Goal: Complete application form

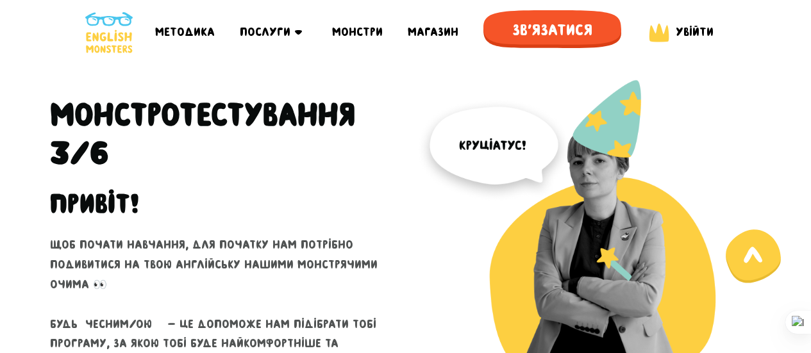
scroll to position [2424, 0]
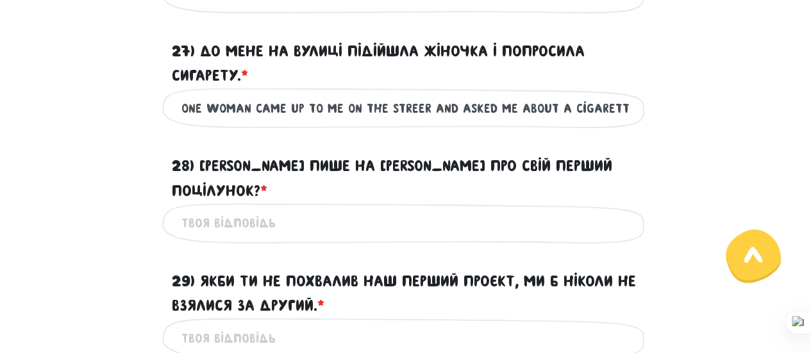
click at [362, 178] on label "28) [PERSON_NAME] пише на [PERSON_NAME] про свій перший поцілунок? * ?" at bounding box center [406, 178] width 468 height 49
click at [362, 209] on input "28) [PERSON_NAME] пише на [PERSON_NAME] про свій перший поцілунок? * ?" at bounding box center [405, 223] width 449 height 29
click at [354, 209] on input "28) [PERSON_NAME] пише на [PERSON_NAME] про свій перший поцілунок? * ?" at bounding box center [405, 223] width 449 height 29
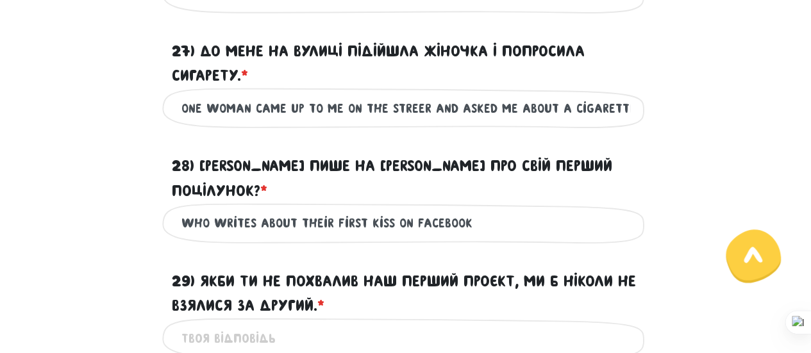
click at [491, 209] on input "Who writes about their first kiss on facebook" at bounding box center [405, 223] width 449 height 29
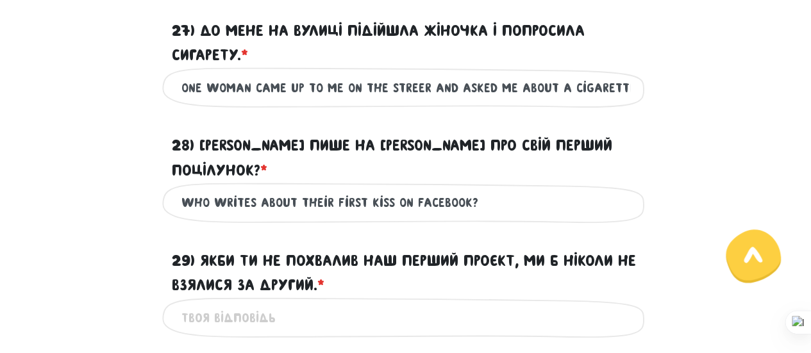
scroll to position [2448, 0]
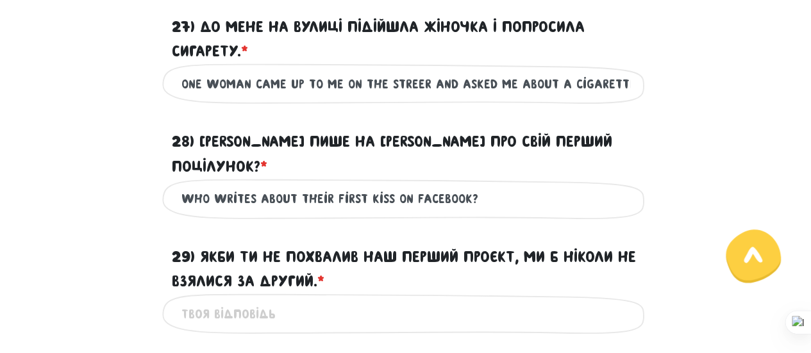
type input "Who writes about their first kiss on facebook?"
click at [337, 299] on input "29) Якби ти не похвалив наш перший проєкт, ми б ніколи не взялися за другий. * ?" at bounding box center [405, 313] width 449 height 29
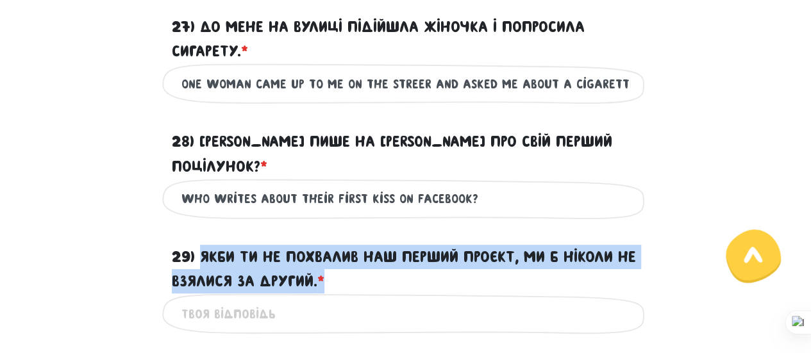
drag, startPoint x: 346, startPoint y: 253, endPoint x: 203, endPoint y: 228, distance: 145.3
click at [203, 245] on label "29) Якби ти не похвалив наш перший проєкт, ми б ніколи не взялися за другий. * ?" at bounding box center [406, 269] width 468 height 49
copy label "Якби ти не похвалив наш перший проєкт, ми б ніколи не взялися за другий. *"
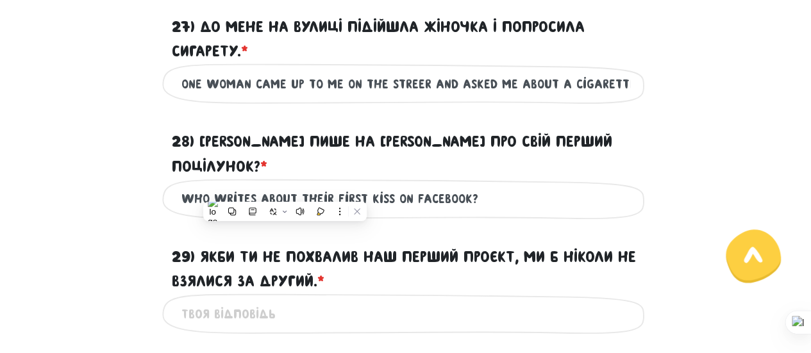
click at [359, 299] on input "29) Якби ти не похвалив наш перший проєкт, ми б ніколи не взялися за другий. * ?" at bounding box center [405, 313] width 449 height 29
paste input "If you hadn't praised our first project,"
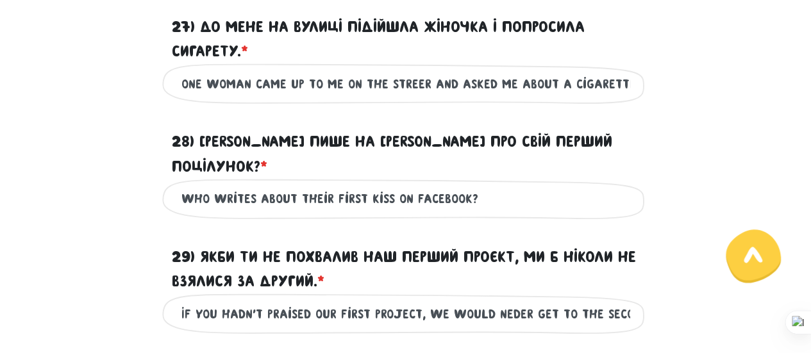
scroll to position [0, 7]
type input "If you hadn't praised our first project, we would neder get to the second"
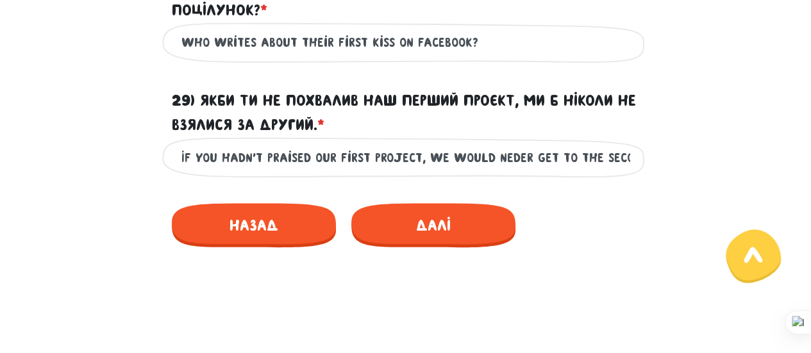
scroll to position [2606, 0]
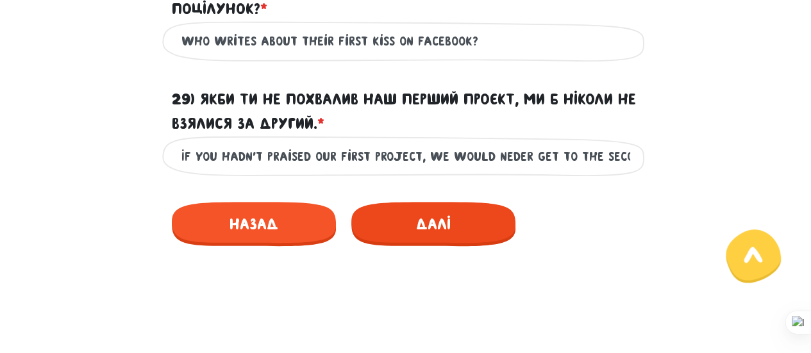
click at [469, 202] on span "Далі" at bounding box center [433, 224] width 164 height 44
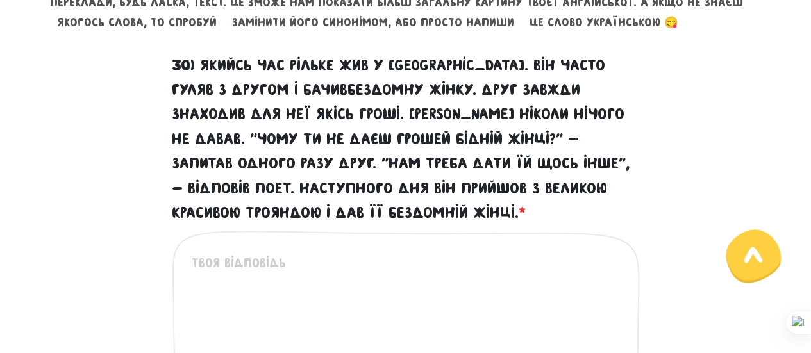
scroll to position [581, 0]
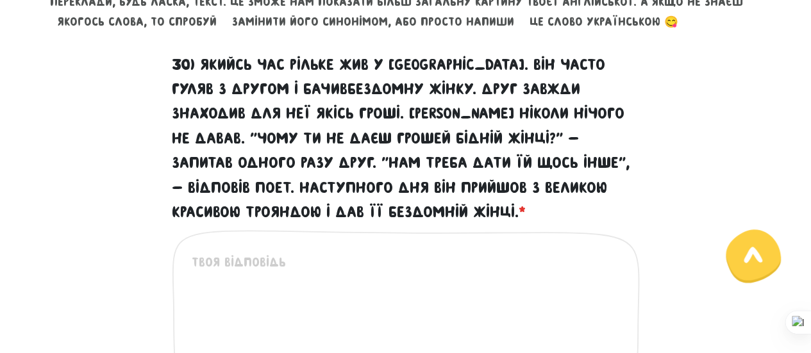
click at [372, 249] on div "Це обов'язкове поле" at bounding box center [406, 336] width 468 height 212
click at [277, 283] on textarea "30) Якийсь час Рільке жив у [GEOGRAPHIC_DATA]. Він часто гуляв з другом і бачив…" at bounding box center [407, 332] width 430 height 158
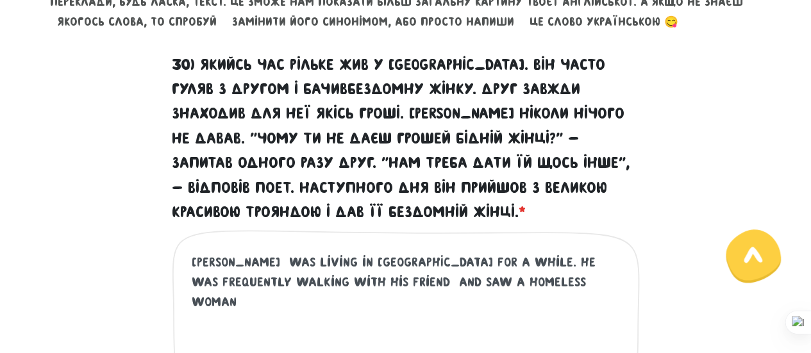
click at [226, 264] on textarea "[PERSON_NAME] was living in [GEOGRAPHIC_DATA] for a while. He was frequently wa…" at bounding box center [407, 332] width 430 height 158
click at [489, 273] on textarea "[PERSON_NAME] was living in [GEOGRAPHIC_DATA] for a while. He was frequently wa…" at bounding box center [407, 332] width 430 height 158
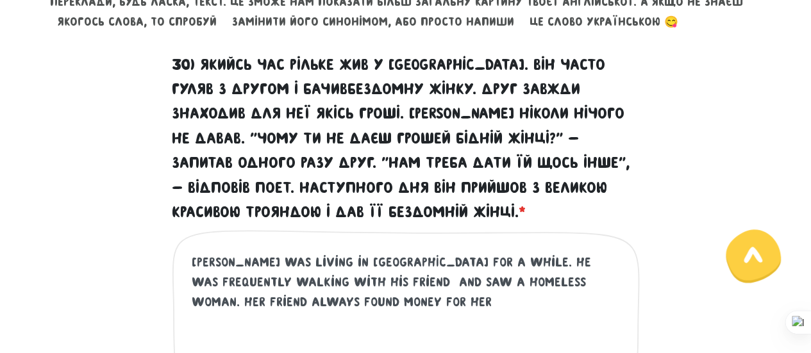
click at [585, 280] on textarea "[PERSON_NAME] was living in [GEOGRAPHIC_DATA] for a while. He was frequently wa…" at bounding box center [407, 332] width 430 height 158
click at [250, 300] on textarea "[PERSON_NAME] was living in [GEOGRAPHIC_DATA] for a while. He was frequently wa…" at bounding box center [407, 332] width 430 height 158
click at [369, 304] on textarea "[PERSON_NAME] was living in [GEOGRAPHIC_DATA] for a while. He was frequently wa…" at bounding box center [407, 332] width 430 height 158
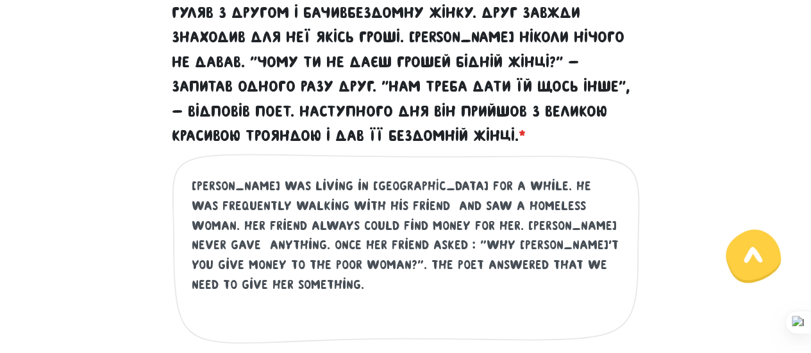
scroll to position [662, 0]
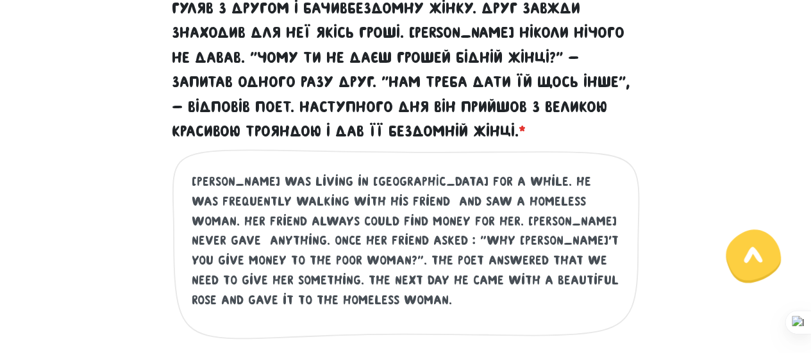
drag, startPoint x: 576, startPoint y: 271, endPoint x: 185, endPoint y: 174, distance: 402.9
click at [185, 174] on div "[PERSON_NAME] was living in [GEOGRAPHIC_DATA] for a while. He was frequently wa…" at bounding box center [406, 255] width 468 height 212
click at [398, 201] on textarea "[PERSON_NAME] was living in [GEOGRAPHIC_DATA] for a while. He was frequently wa…" at bounding box center [407, 251] width 430 height 158
drag, startPoint x: 418, startPoint y: 180, endPoint x: 173, endPoint y: 160, distance: 245.8
click at [173, 160] on div "[PERSON_NAME] was living in [GEOGRAPHIC_DATA] for a while. He was frequently wa…" at bounding box center [406, 255] width 468 height 212
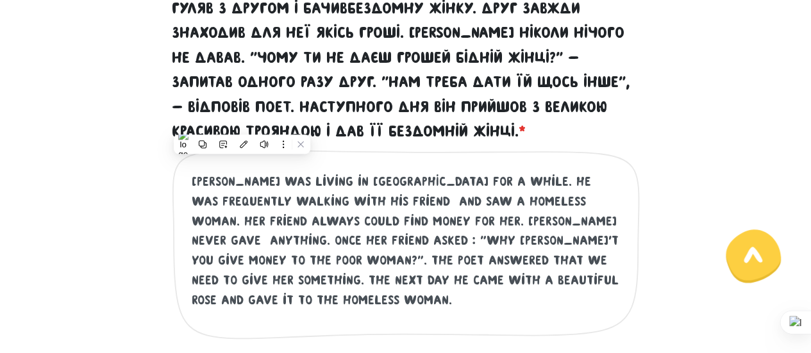
paste textarea "lived in [GEOGRAPHIC_DATA] for a while"
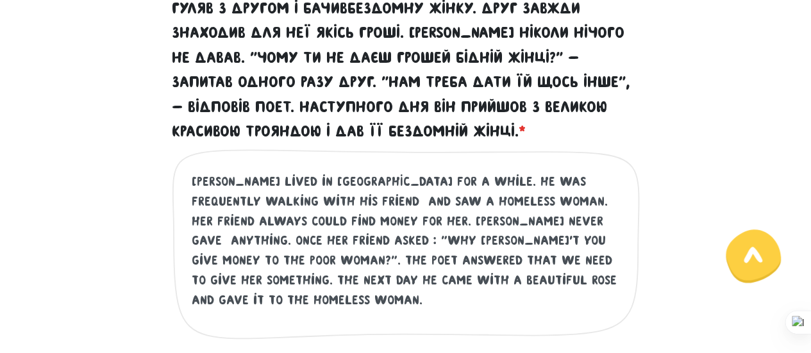
click at [446, 174] on textarea "[PERSON_NAME] lived in [GEOGRAPHIC_DATA] for a while. He was frequently walking…" at bounding box center [407, 251] width 430 height 158
click at [437, 175] on textarea "[PERSON_NAME] lived in [GEOGRAPHIC_DATA] for a while. He was frequently walking…" at bounding box center [407, 251] width 430 height 158
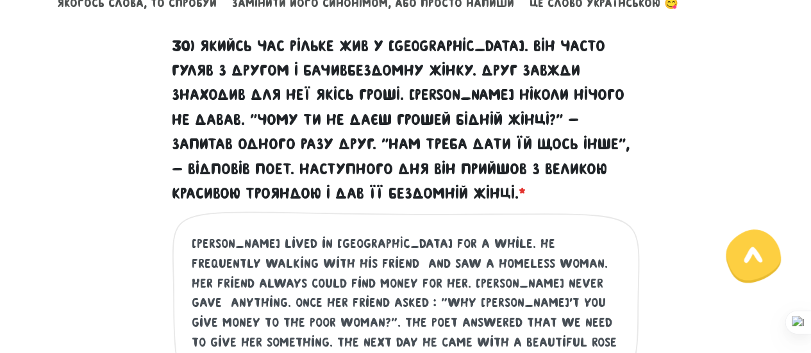
scroll to position [603, 0]
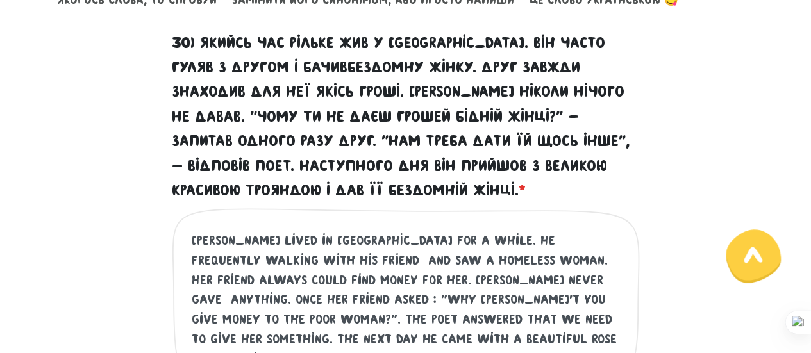
click at [529, 235] on textarea "[PERSON_NAME] lived in [GEOGRAPHIC_DATA] for a while. He frequently walking wit…" at bounding box center [407, 310] width 430 height 158
click at [219, 260] on textarea "[PERSON_NAME] lived in [GEOGRAPHIC_DATA] for a while. He frequently walked with…" at bounding box center [407, 310] width 430 height 158
type textarea "[PERSON_NAME] lived in [GEOGRAPHIC_DATA] for a while. He frequently walked with…"
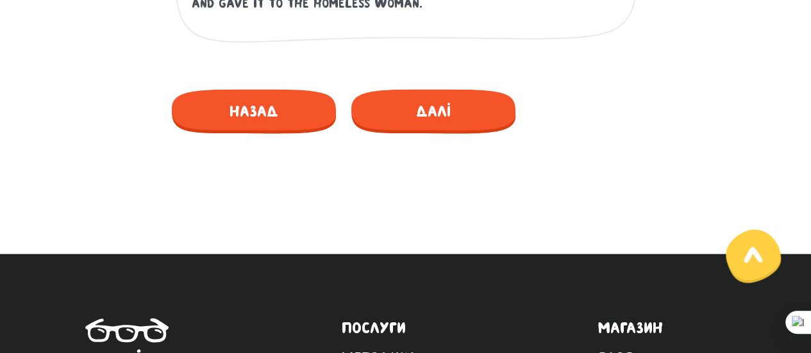
scroll to position [964, 0]
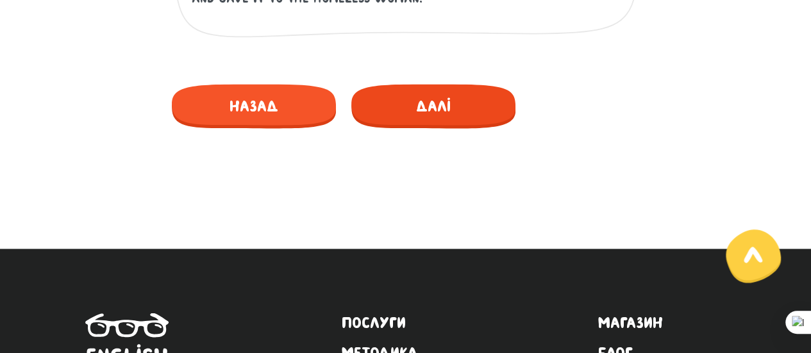
click at [440, 121] on span "Далі" at bounding box center [433, 106] width 164 height 44
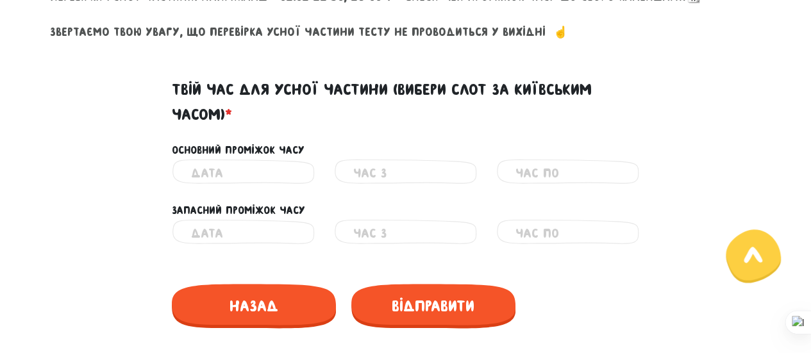
scroll to position [621, 0]
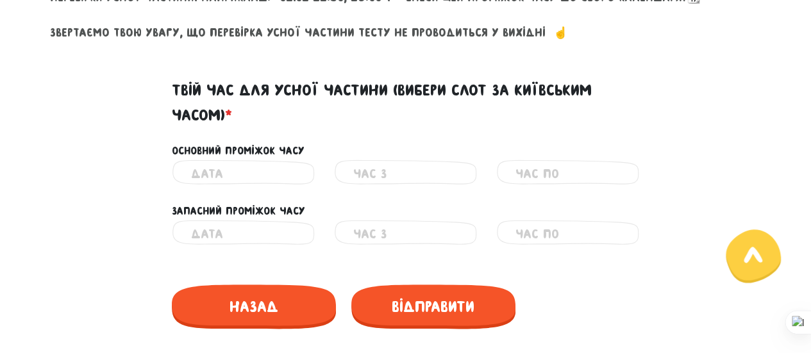
click at [255, 158] on div "Основний проміжок часу" at bounding box center [405, 151] width 487 height 17
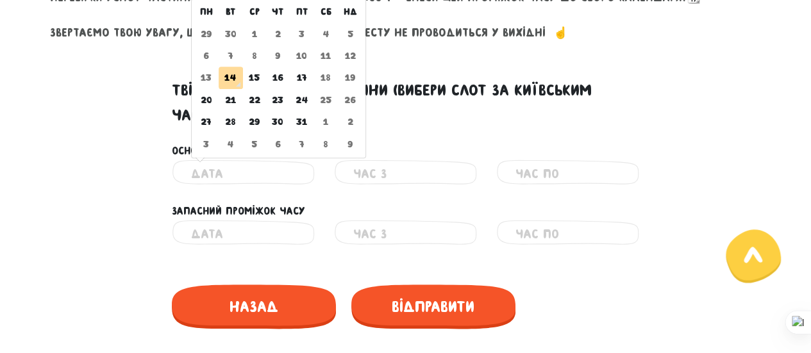
click at [258, 167] on input "text" at bounding box center [243, 174] width 105 height 29
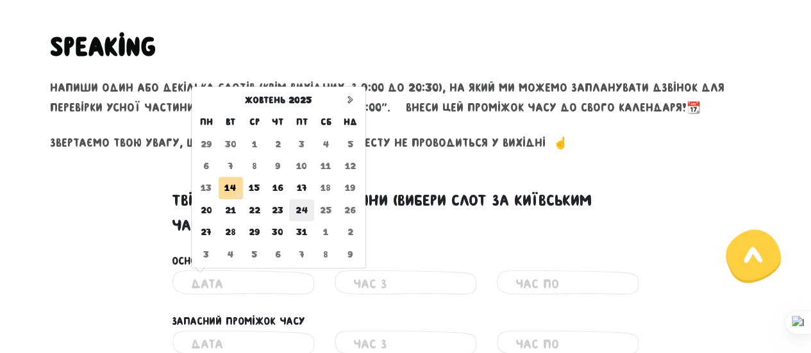
scroll to position [509, 0]
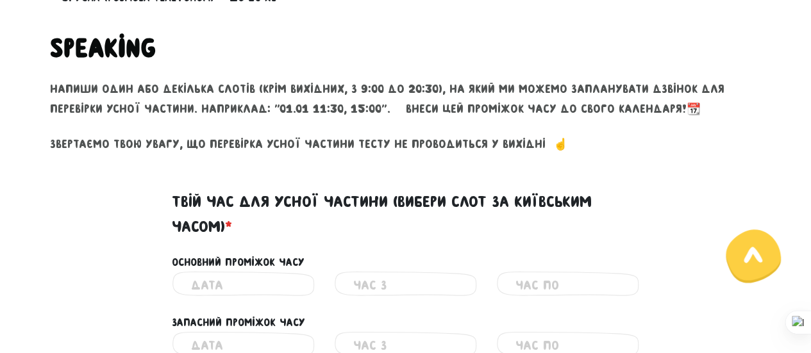
click at [474, 183] on div "Твій час для усної частини (вибери слот за київським часом) *" at bounding box center [405, 206] width 487 height 65
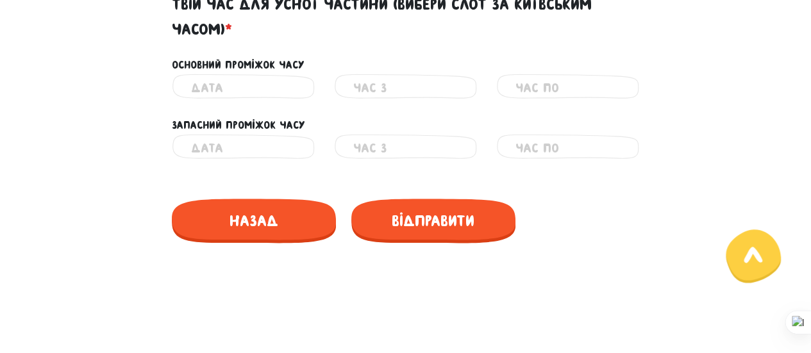
scroll to position [707, 0]
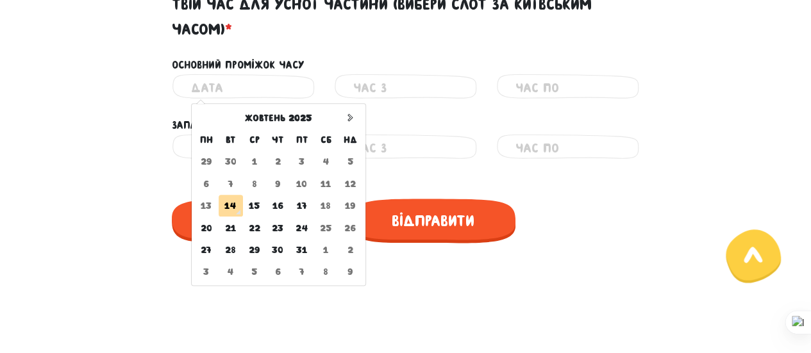
click at [267, 81] on input "text" at bounding box center [243, 88] width 105 height 29
click at [236, 220] on td "21" at bounding box center [231, 228] width 24 height 22
type input "[DATE]"
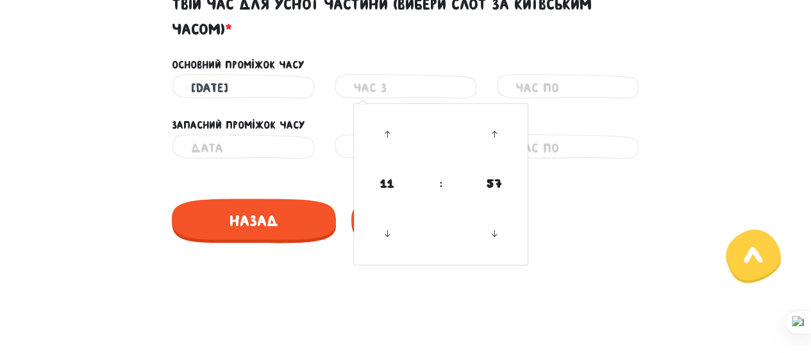
click at [428, 96] on input "text" at bounding box center [405, 88] width 105 height 29
click at [496, 126] on icon at bounding box center [494, 134] width 35 height 35
click at [385, 134] on icon at bounding box center [387, 134] width 35 height 35
click at [384, 128] on icon at bounding box center [387, 134] width 35 height 35
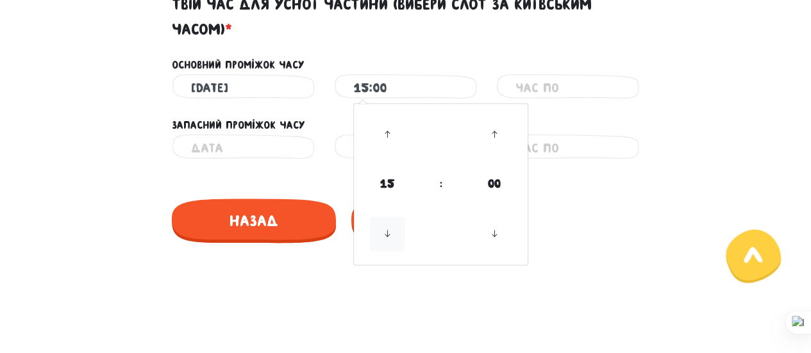
click at [381, 233] on icon at bounding box center [387, 234] width 35 height 35
type input "11:00"
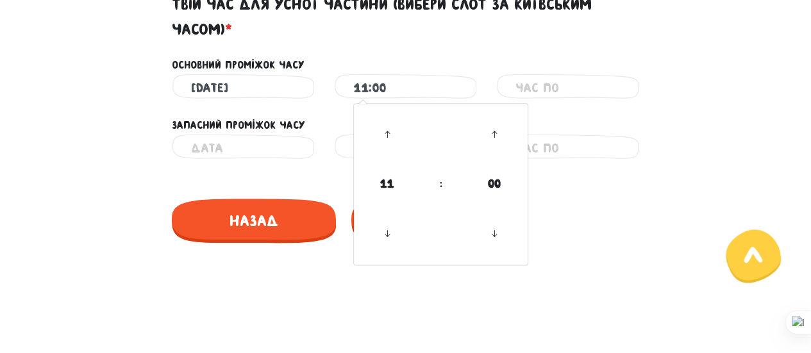
click at [580, 88] on input "text" at bounding box center [568, 88] width 105 height 29
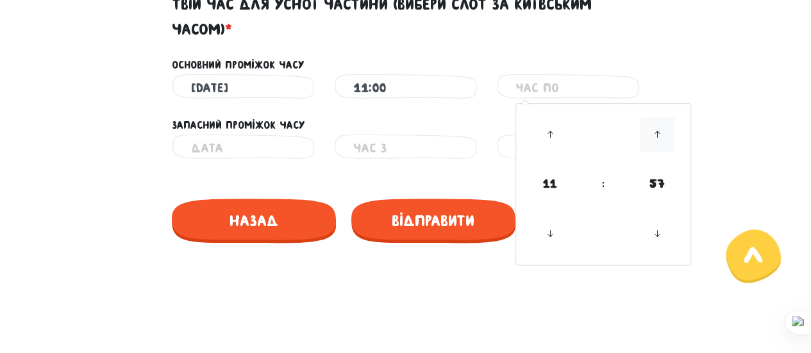
click at [658, 130] on icon at bounding box center [657, 134] width 35 height 35
type input "12:00"
click at [498, 184] on div "Відправити" at bounding box center [433, 213] width 164 height 60
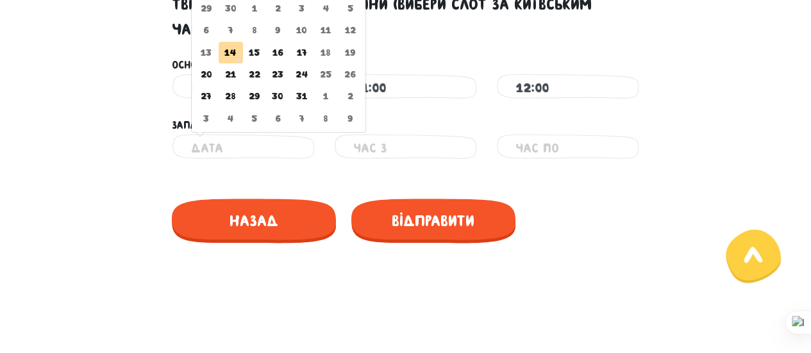
click at [276, 143] on input "text" at bounding box center [243, 148] width 105 height 29
click at [237, 72] on td "21" at bounding box center [231, 74] width 24 height 22
type input "[DATE]"
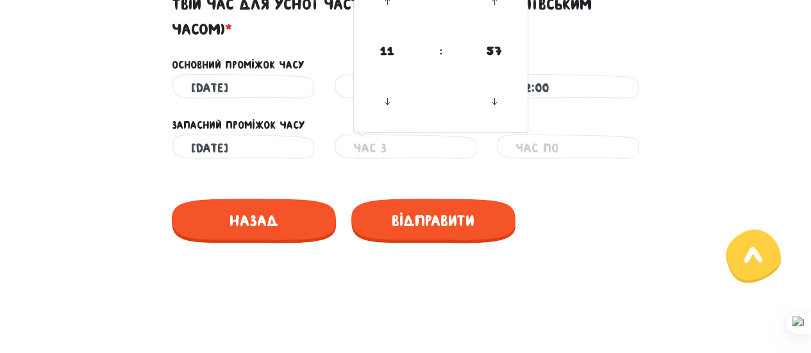
click at [392, 144] on input "text" at bounding box center [405, 148] width 105 height 29
click at [392, 96] on icon at bounding box center [387, 102] width 35 height 35
click at [386, 4] on icon at bounding box center [387, 2] width 35 height 35
click at [500, 92] on icon at bounding box center [494, 102] width 35 height 35
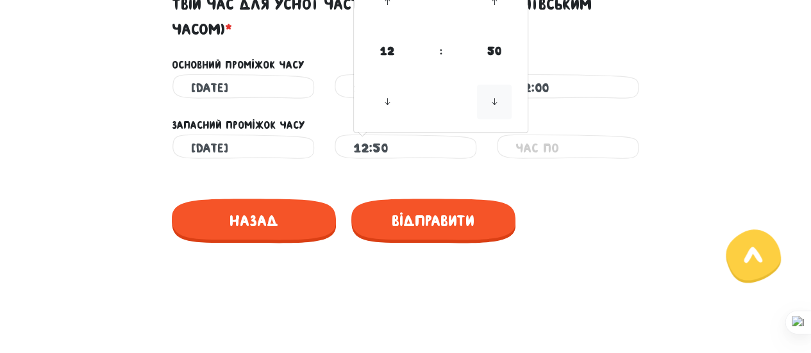
click at [500, 92] on icon at bounding box center [494, 102] width 35 height 35
drag, startPoint x: 500, startPoint y: 92, endPoint x: 494, endPoint y: 97, distance: 8.2
click at [494, 97] on icon at bounding box center [494, 102] width 35 height 35
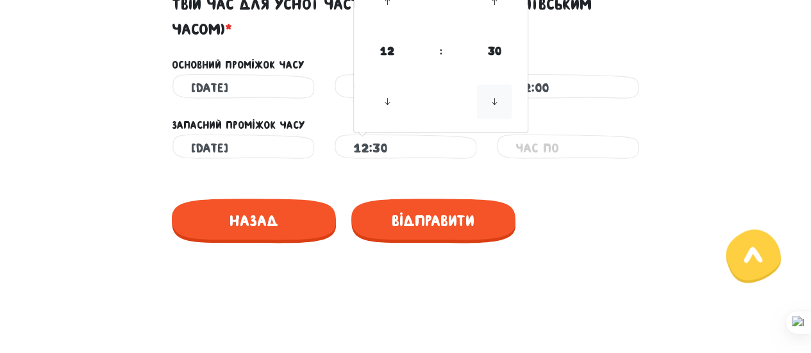
click at [494, 97] on icon at bounding box center [494, 102] width 35 height 35
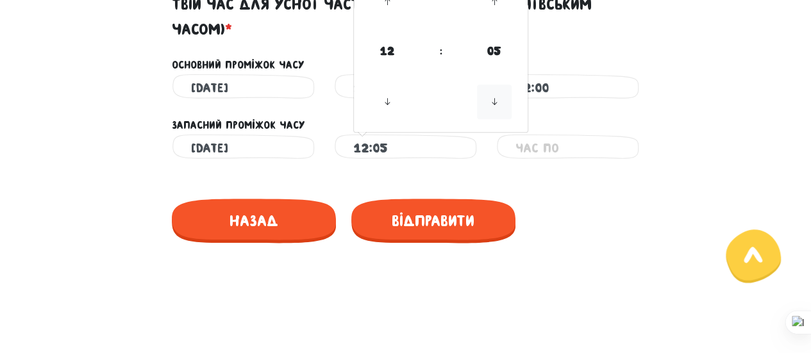
click at [494, 97] on icon at bounding box center [494, 102] width 35 height 35
type input "12:00"
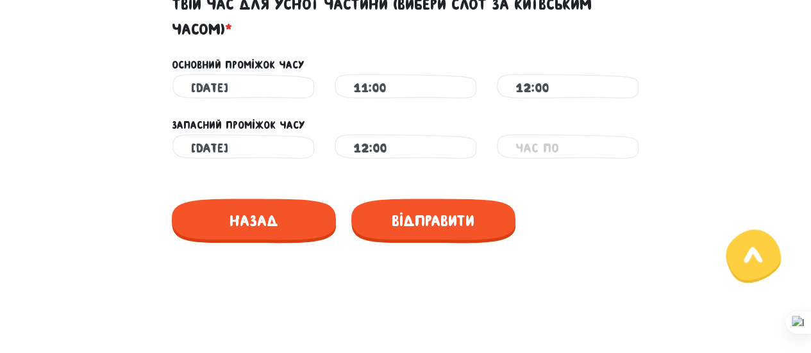
click at [582, 129] on div "Запасний проміжок часу" at bounding box center [405, 125] width 487 height 17
click at [580, 148] on input "text" at bounding box center [568, 148] width 105 height 29
click at [549, 4] on icon at bounding box center [549, 2] width 35 height 35
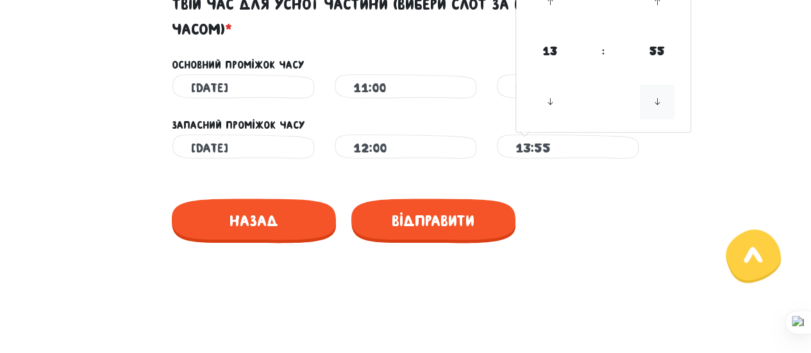
click at [654, 101] on icon at bounding box center [657, 102] width 35 height 35
click at [549, 112] on icon at bounding box center [549, 102] width 35 height 35
click at [553, 13] on icon at bounding box center [549, 2] width 35 height 35
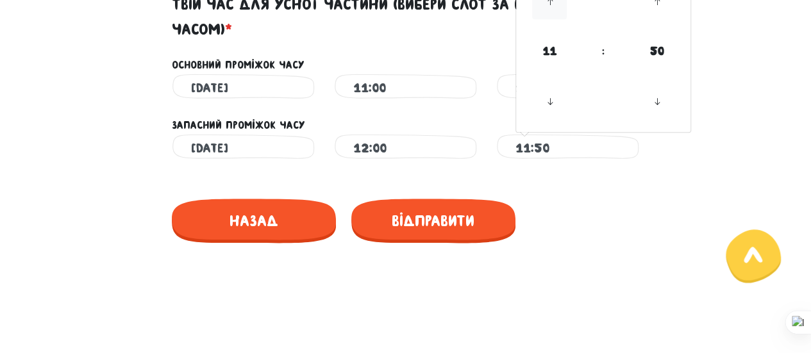
click at [553, 13] on icon at bounding box center [549, 2] width 35 height 35
click at [660, 5] on icon at bounding box center [657, 2] width 35 height 35
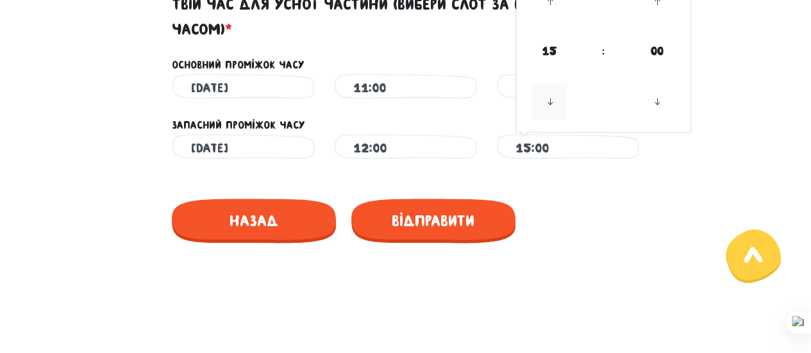
click at [551, 100] on icon at bounding box center [549, 102] width 35 height 35
type input "14:00"
click at [471, 165] on div "Це обов'язкове поле" at bounding box center [405, 168] width 731 height 10
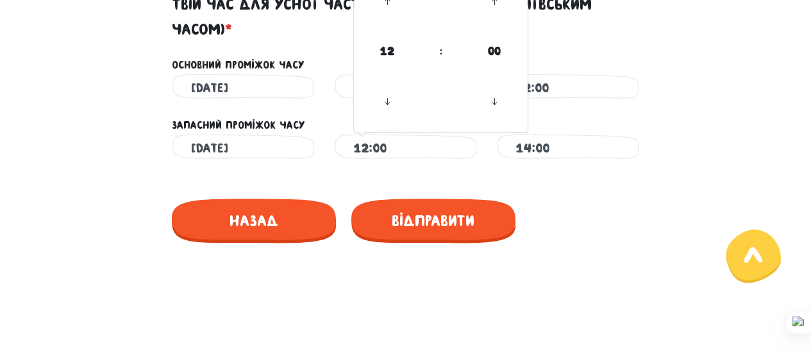
click at [426, 143] on input "12:00" at bounding box center [405, 148] width 105 height 29
click at [382, 110] on icon at bounding box center [387, 102] width 35 height 35
click at [386, 1] on icon at bounding box center [387, 2] width 35 height 35
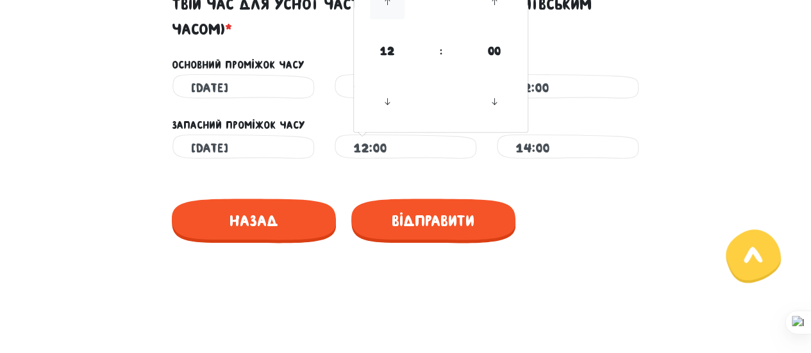
click at [386, 1] on icon at bounding box center [387, 2] width 35 height 35
type input "14:00"
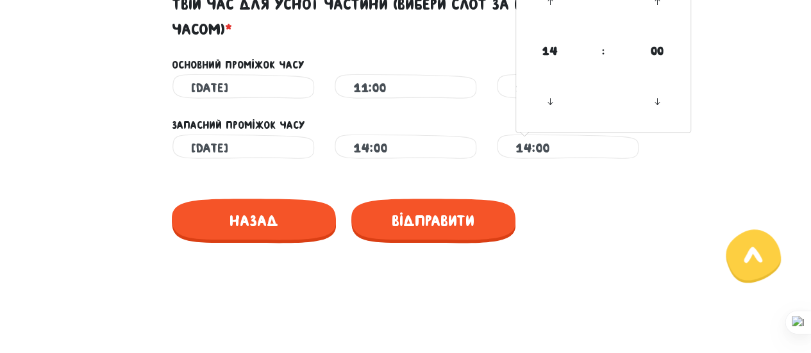
click at [548, 149] on input "14:00" at bounding box center [568, 148] width 105 height 29
click at [539, 9] on icon at bounding box center [549, 2] width 35 height 35
type input "15:00"
click at [625, 156] on div "15:00 15 : 00 00 01 02 03 04 05 06 07 08 09 10 11 12 13 14 15 16 17 18 19 20 21…" at bounding box center [567, 148] width 143 height 29
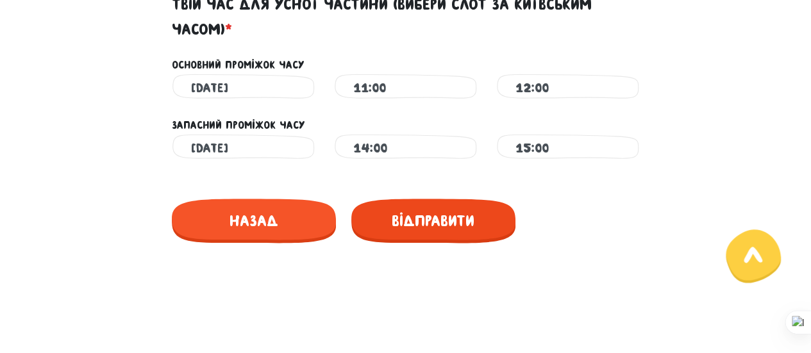
click at [487, 227] on span "Відправити" at bounding box center [433, 221] width 164 height 44
